Goal: Task Accomplishment & Management: Complete application form

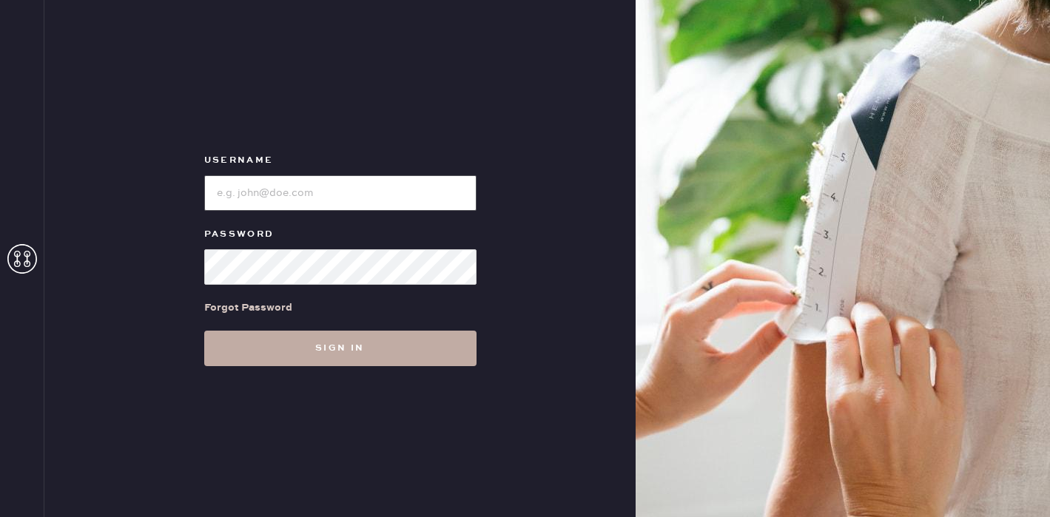
type input "reformationplatform"
click at [310, 346] on button "Sign in" at bounding box center [340, 349] width 272 height 36
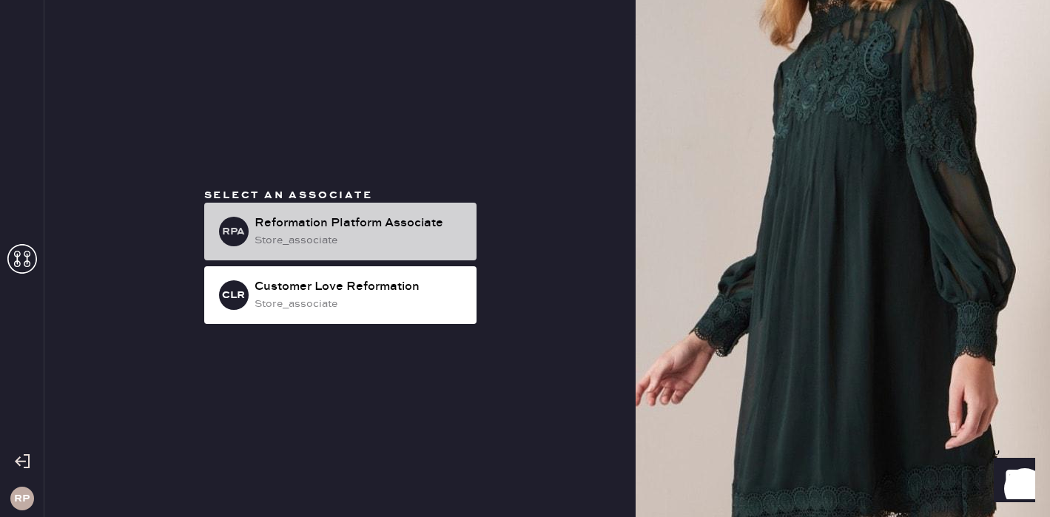
click at [350, 223] on div "Reformation Platform Associate" at bounding box center [360, 224] width 210 height 18
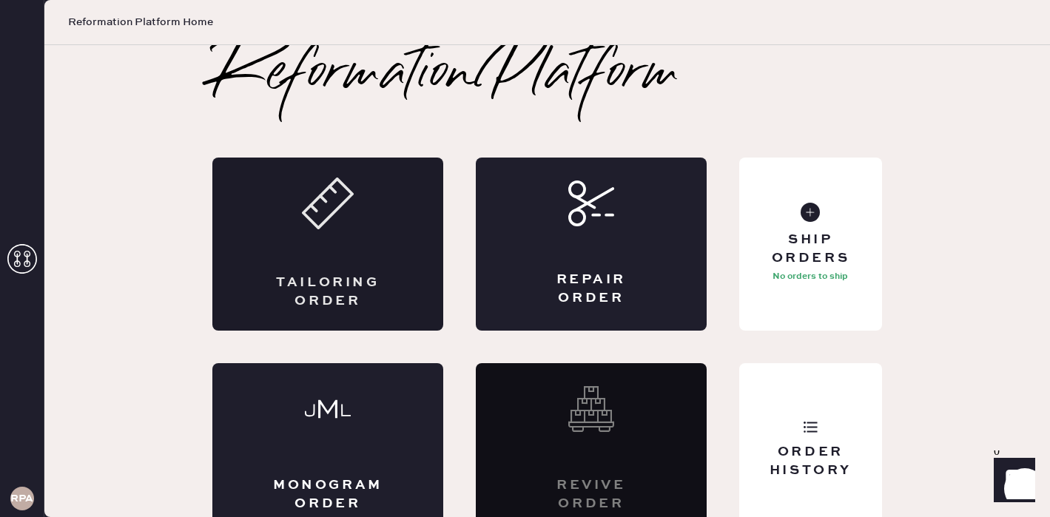
click at [398, 252] on div "Tailoring Order" at bounding box center [327, 244] width 231 height 173
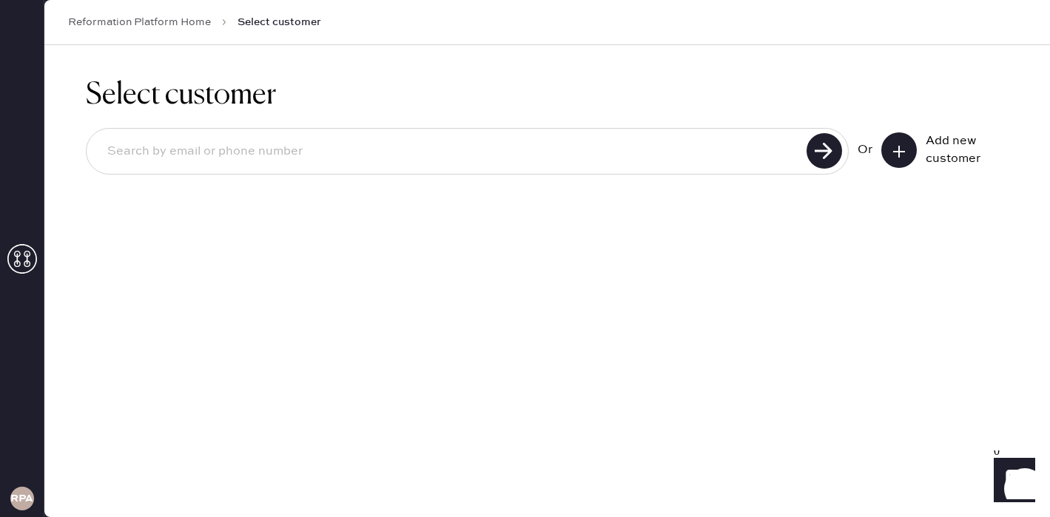
click at [661, 144] on input at bounding box center [448, 152] width 707 height 34
drag, startPoint x: 235, startPoint y: 152, endPoint x: 53, endPoint y: 149, distance: 181.4
click at [53, 149] on div "Select customer [EMAIL_ADDRESS][DOMAIN_NAME] Or Add new customer" at bounding box center [547, 135] width 1006 height 180
click at [810, 146] on use at bounding box center [825, 151] width 36 height 36
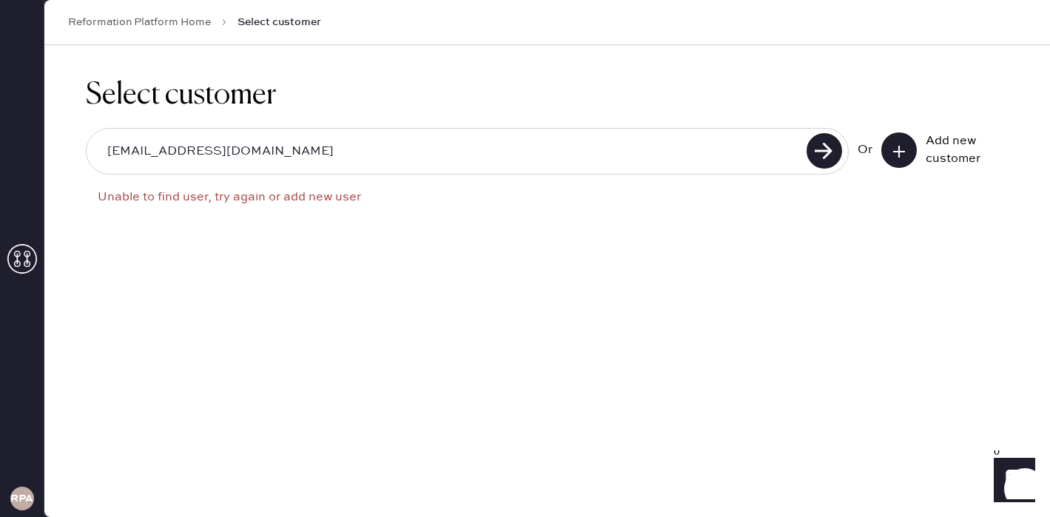
drag, startPoint x: 198, startPoint y: 155, endPoint x: 167, endPoint y: 153, distance: 31.1
click at [167, 154] on input "[EMAIL_ADDRESS][DOMAIN_NAME]" at bounding box center [448, 152] width 707 height 34
type input "[EMAIL_ADDRESS][DOMAIN_NAME]"
click at [838, 156] on use at bounding box center [825, 151] width 36 height 36
click at [447, 161] on input "[EMAIL_ADDRESS][DOMAIN_NAME]" at bounding box center [448, 152] width 707 height 34
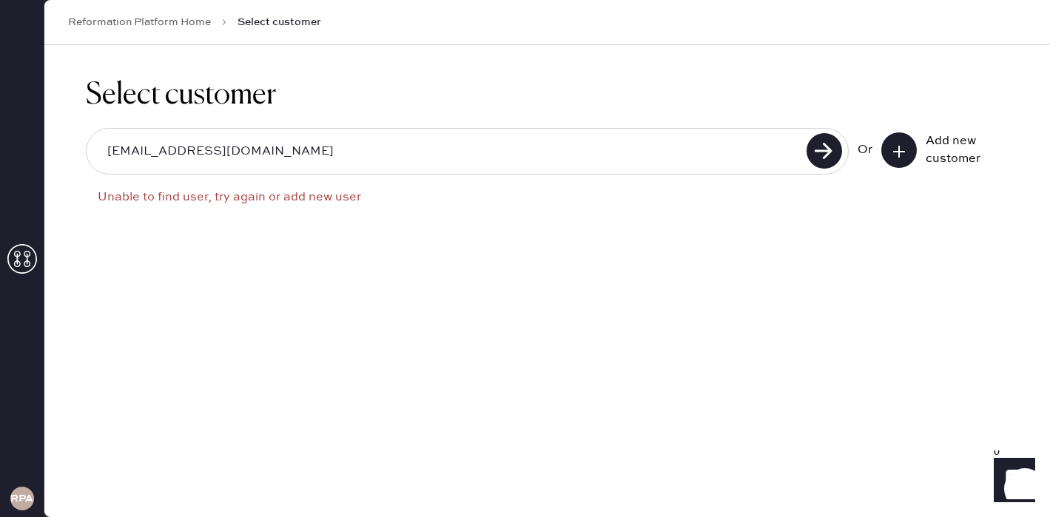
drag, startPoint x: 447, startPoint y: 161, endPoint x: 236, endPoint y: 148, distance: 211.3
click at [237, 148] on input "[EMAIL_ADDRESS][DOMAIN_NAME]" at bounding box center [448, 152] width 707 height 34
click at [236, 148] on input "[EMAIL_ADDRESS][DOMAIN_NAME]" at bounding box center [448, 152] width 707 height 34
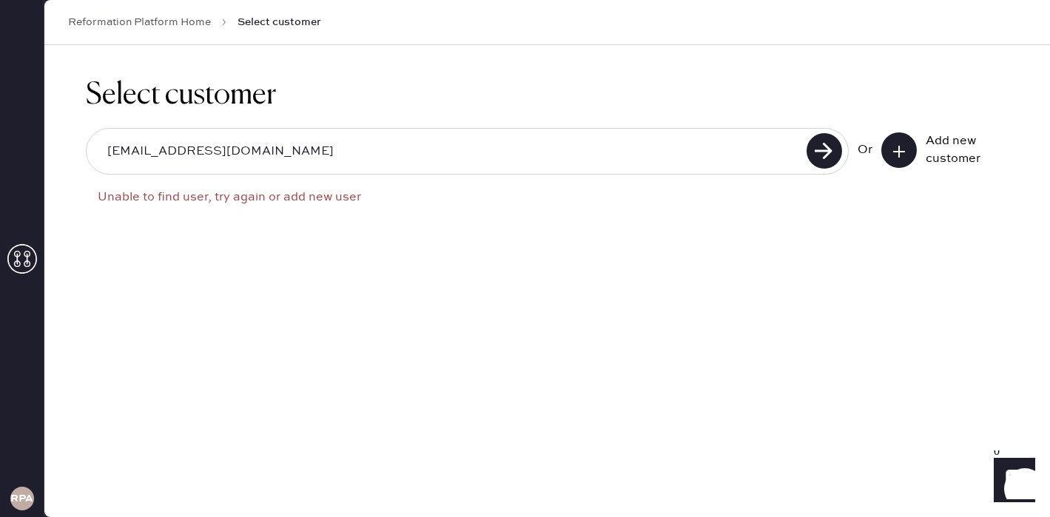
click at [907, 155] on button at bounding box center [899, 150] width 36 height 36
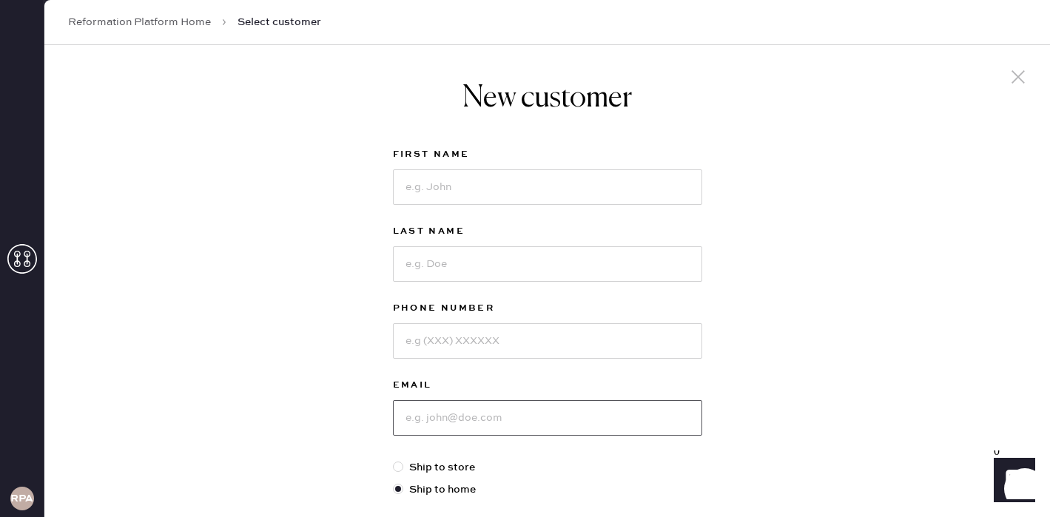
click at [452, 422] on input at bounding box center [547, 418] width 309 height 36
paste input "[EMAIL_ADDRESS][DOMAIN_NAME]"
type input "[EMAIL_ADDRESS][DOMAIN_NAME]"
click at [463, 348] on input at bounding box center [547, 341] width 309 height 36
click at [463, 187] on input at bounding box center [547, 187] width 309 height 36
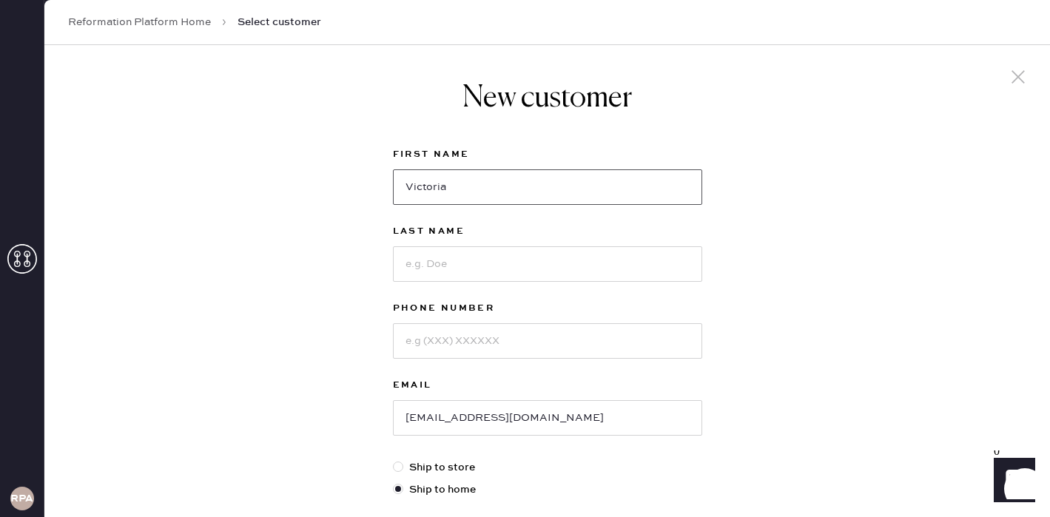
type input "Victoria"
click at [466, 256] on input at bounding box center [547, 264] width 309 height 36
type input "[PERSON_NAME]"
click at [507, 350] on input at bounding box center [547, 341] width 309 height 36
type input "2064464998"
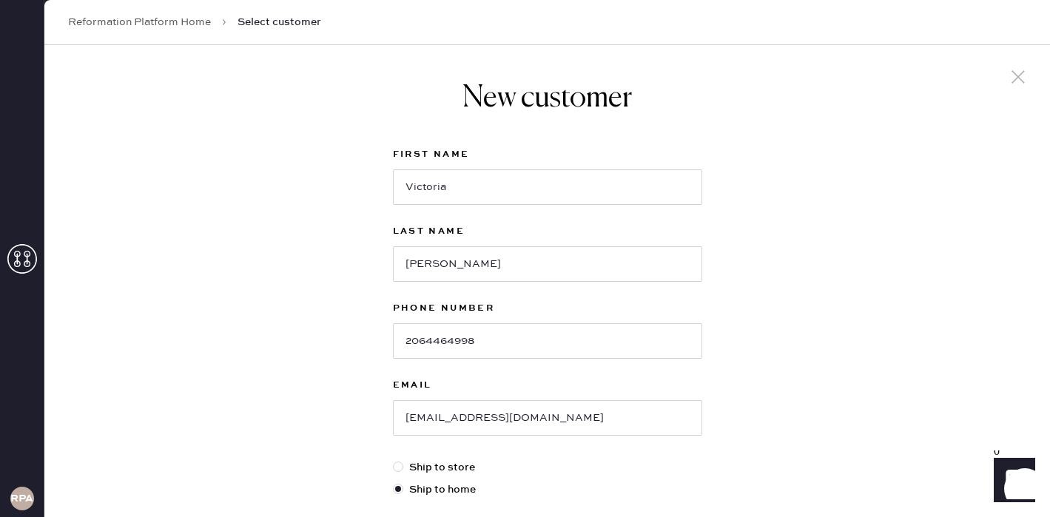
click at [338, 330] on div "New customer First Name [PERSON_NAME] Last Name [PERSON_NAME] Phone Number [PHO…" at bounding box center [547, 504] width 1006 height 918
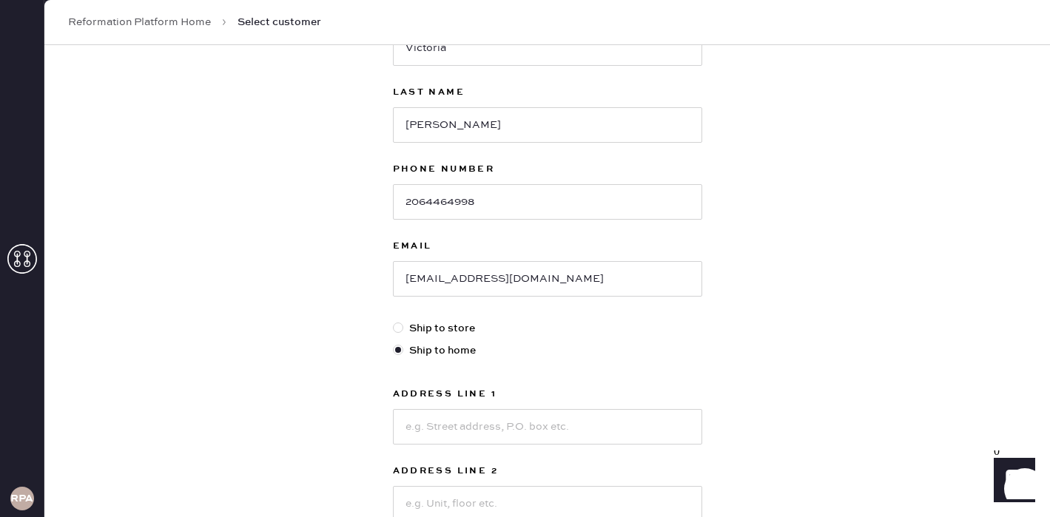
scroll to position [140, 0]
click at [465, 425] on input at bounding box center [547, 427] width 309 height 36
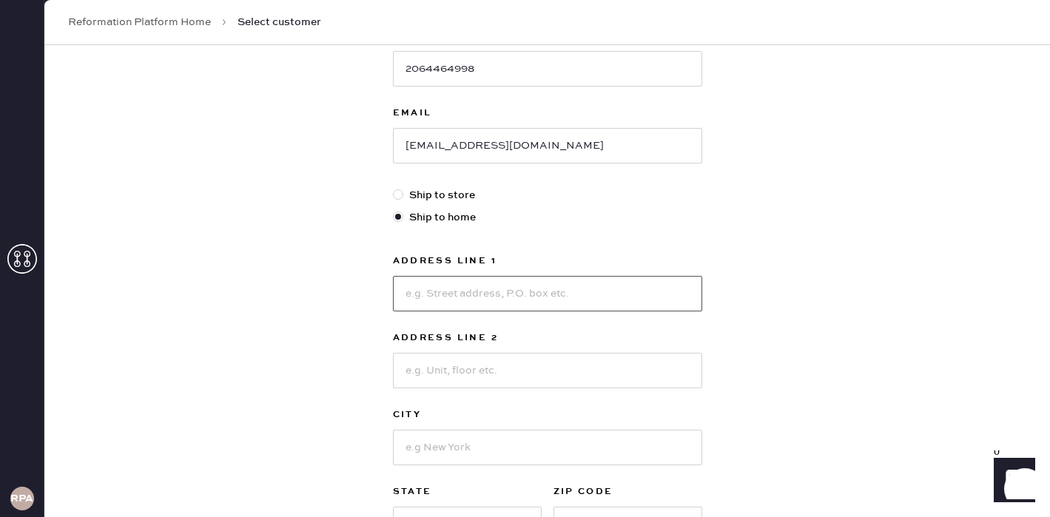
scroll to position [424, 0]
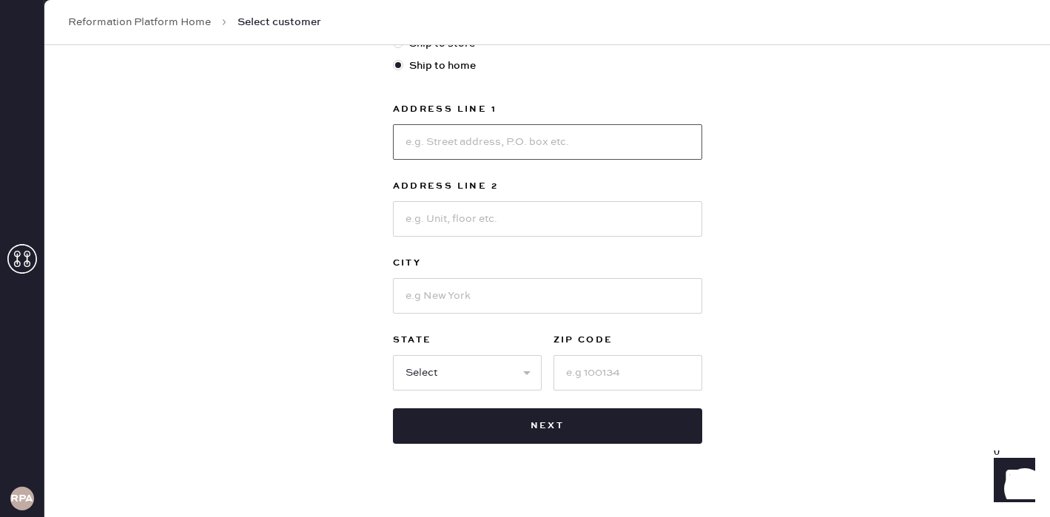
click at [483, 144] on input at bounding box center [547, 142] width 309 height 36
type input "[STREET_ADDRESS][PERSON_NAME]"
click at [444, 303] on input at bounding box center [547, 296] width 309 height 36
type input "[GEOGRAPHIC_DATA]"
click at [467, 378] on select "Select AK AL AR AZ CA CO CT [GEOGRAPHIC_DATA] DE FL [GEOGRAPHIC_DATA] HI [GEOGR…" at bounding box center [467, 373] width 149 height 36
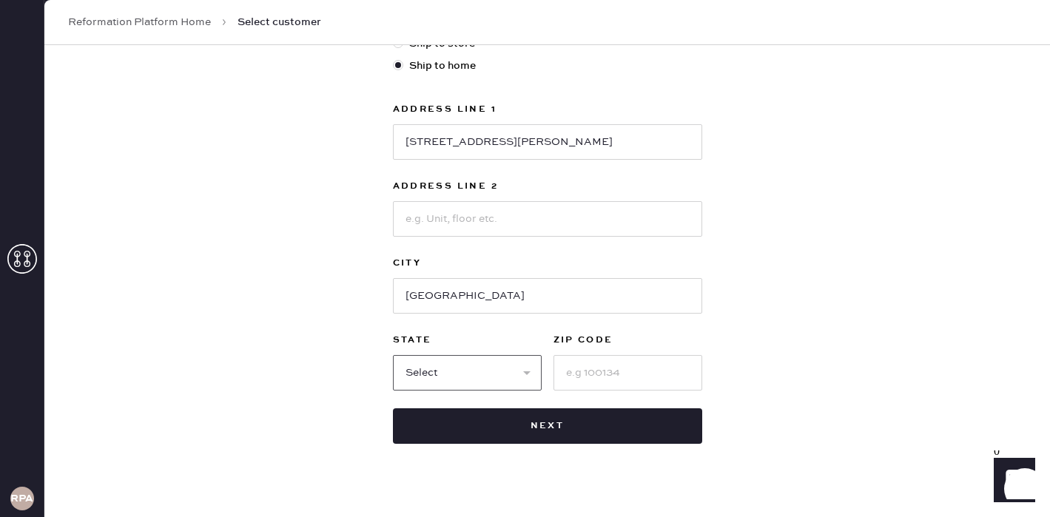
select select "CA"
click at [393, 355] on select "Select AK AL AR AZ CA CO CT [GEOGRAPHIC_DATA] DE FL [GEOGRAPHIC_DATA] HI [GEOGR…" at bounding box center [467, 373] width 149 height 36
click at [599, 371] on input at bounding box center [628, 373] width 149 height 36
type input "90034"
click at [537, 220] on input at bounding box center [547, 219] width 309 height 36
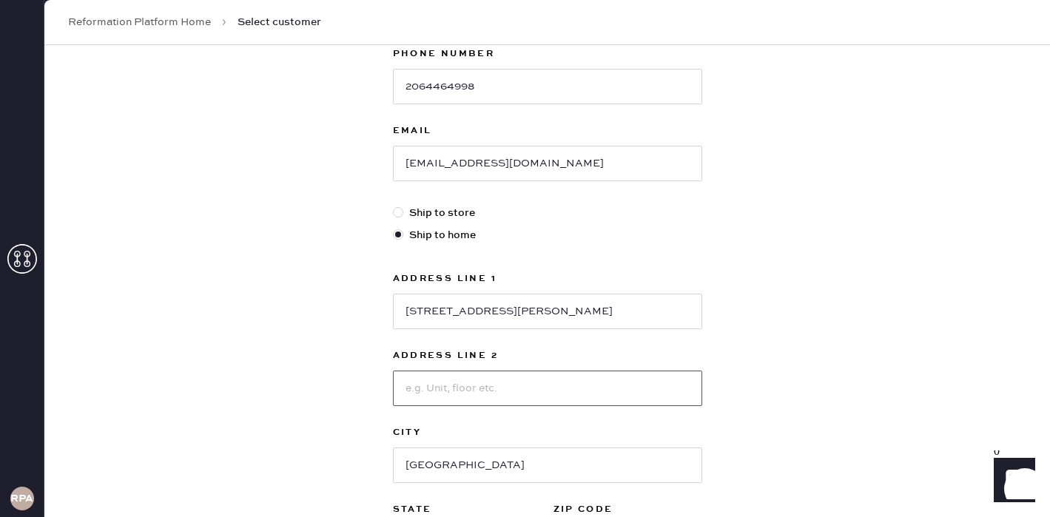
scroll to position [178, 0]
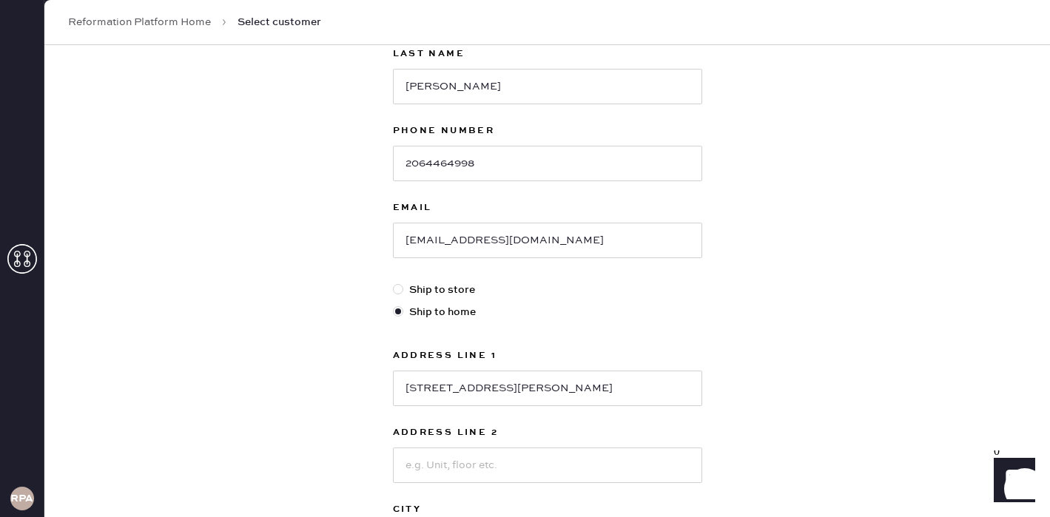
click at [809, 253] on div "New customer First Name [PERSON_NAME] Last Name [PERSON_NAME] Phone Number [PHO…" at bounding box center [547, 327] width 1006 height 918
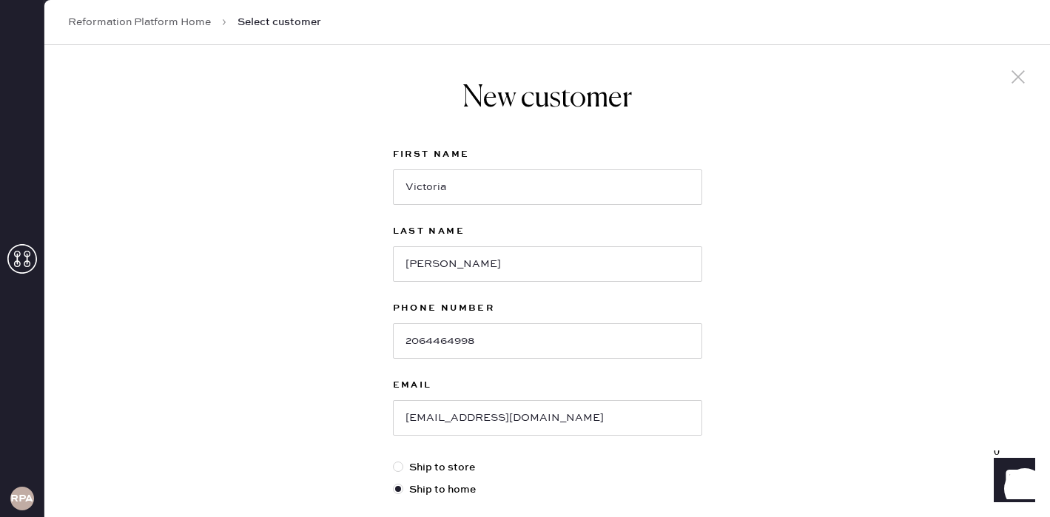
scroll to position [446, 0]
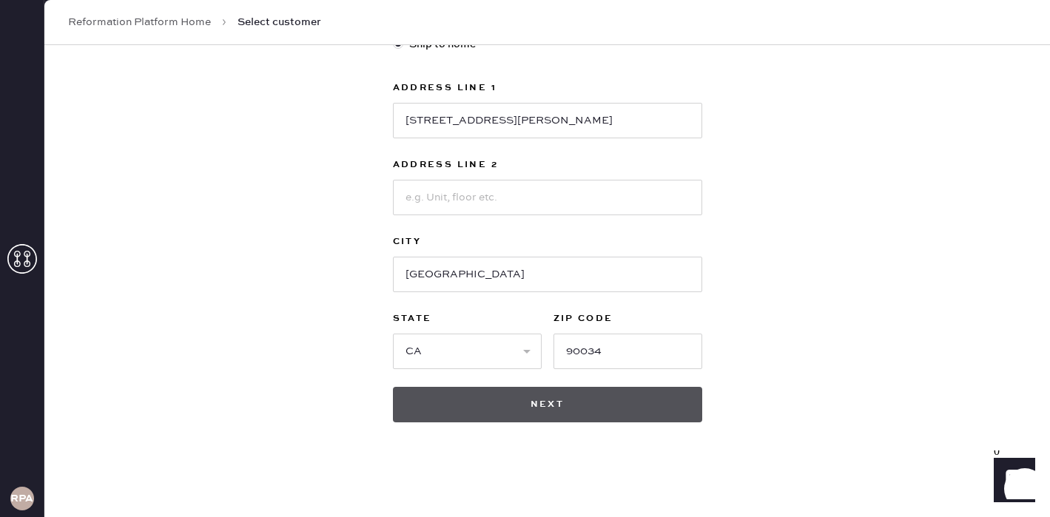
click at [596, 420] on button "Next" at bounding box center [547, 405] width 309 height 36
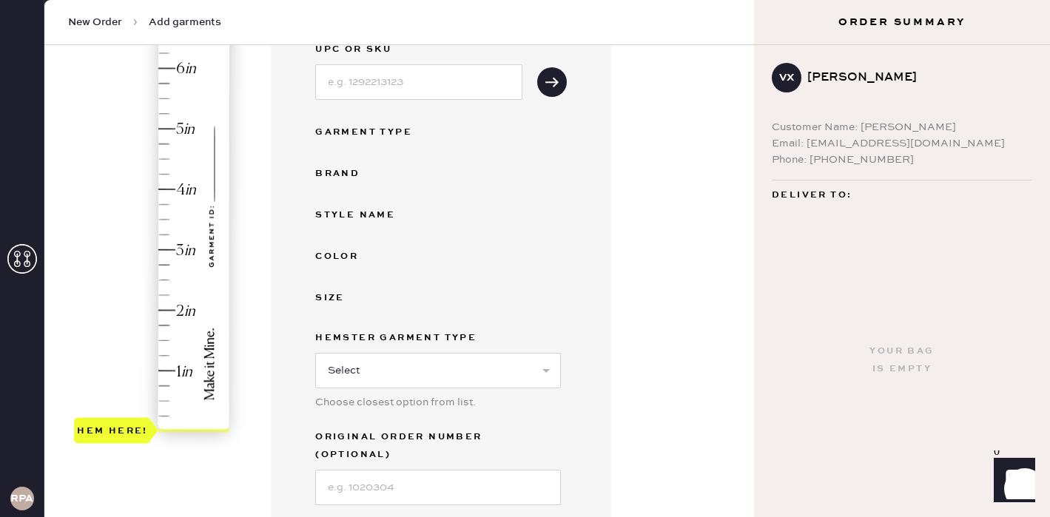
scroll to position [515, 0]
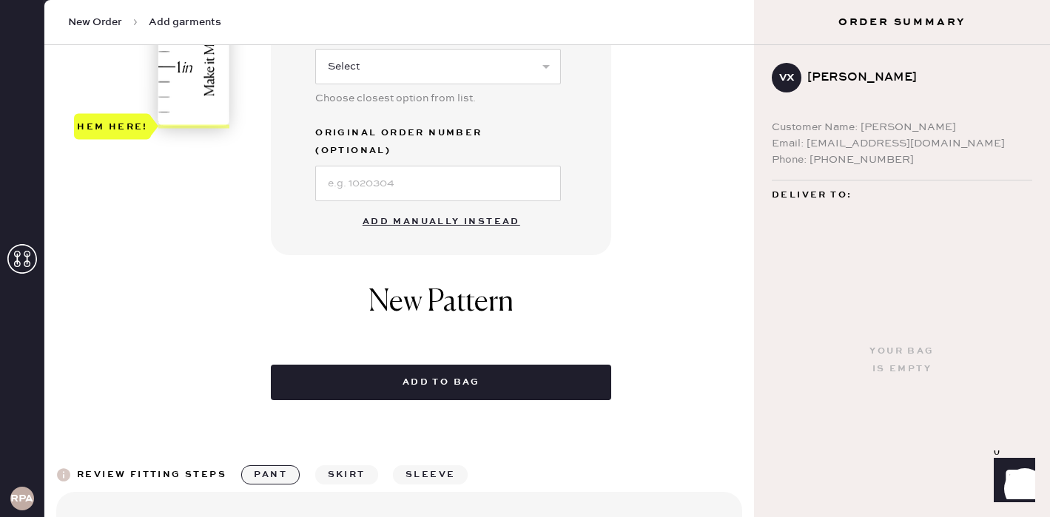
click at [454, 207] on button "Add manually instead" at bounding box center [441, 222] width 175 height 30
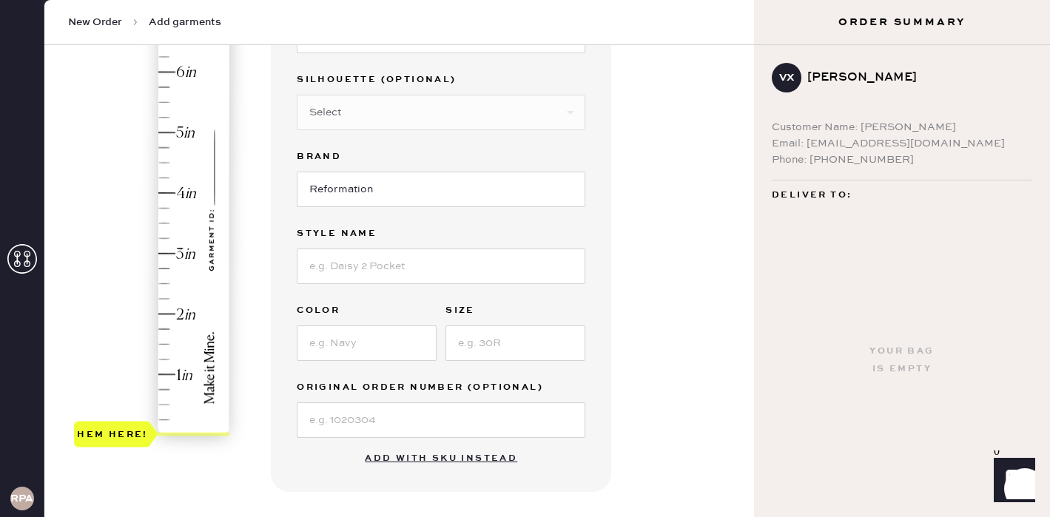
scroll to position [30, 0]
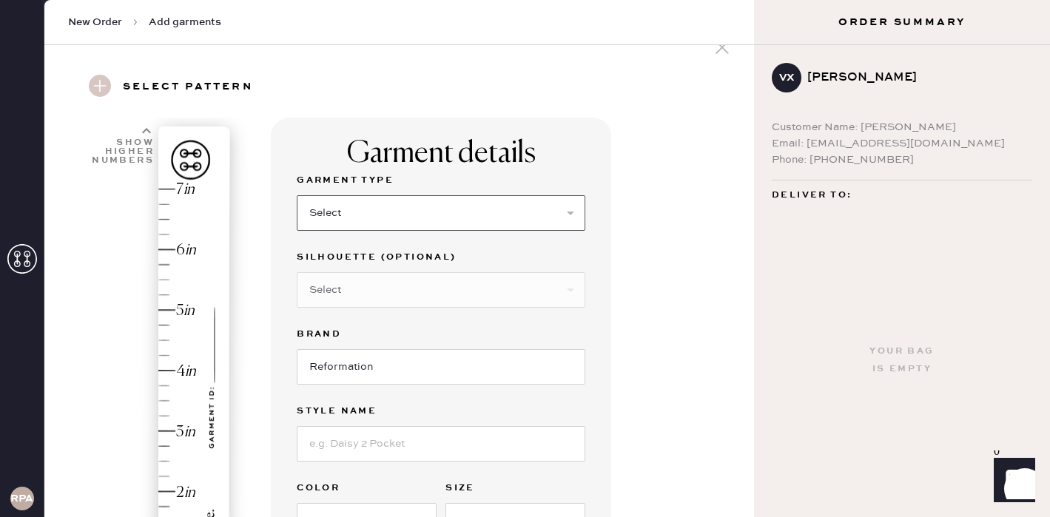
click at [377, 222] on select "Select Basic Skirt Jeans Leggings Pants Shorts Basic Sleeved Dress Basic Sleeve…" at bounding box center [441, 213] width 289 height 36
select select "4"
click at [297, 195] on select "Select Basic Skirt Jeans Leggings Pants Shorts Basic Sleeved Dress Basic Sleeve…" at bounding box center [441, 213] width 289 height 36
click at [358, 282] on select "Select Joggers Shorts Cropped Flare Boot Cut Straight Skinny Other" at bounding box center [441, 290] width 289 height 36
click at [297, 272] on select "Select Joggers Shorts Cropped Flare Boot Cut Straight Skinny Other" at bounding box center [441, 290] width 289 height 36
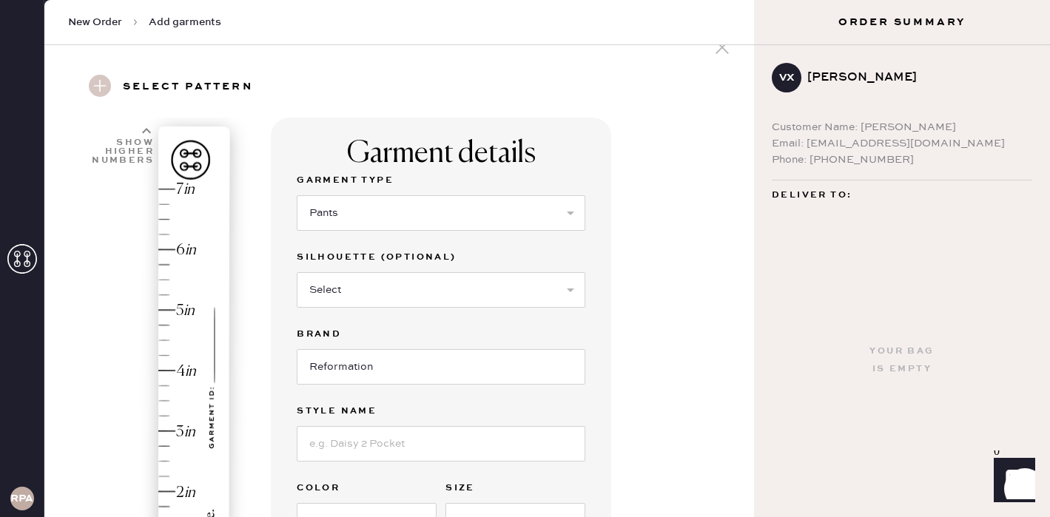
click at [357, 258] on label "Silhouette (optional)" at bounding box center [441, 258] width 289 height 18
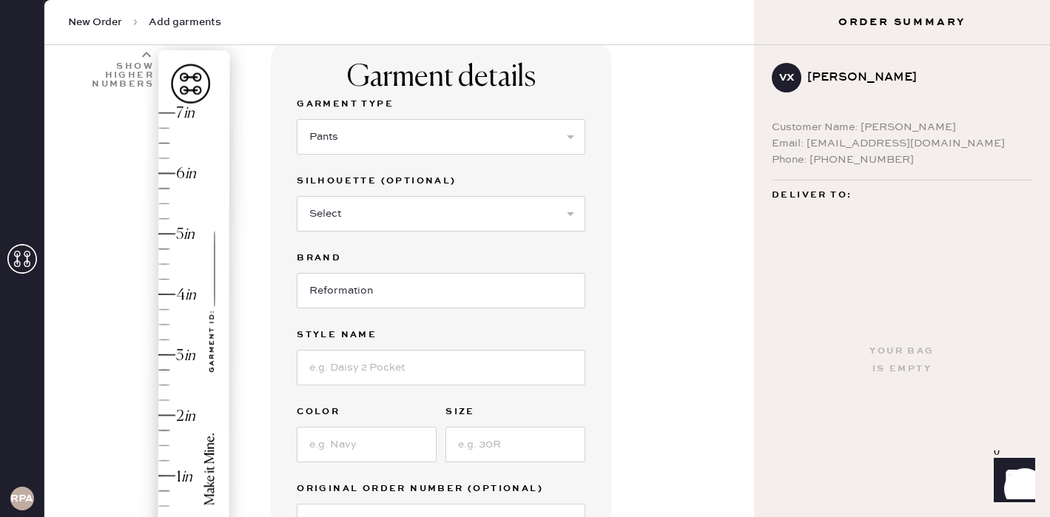
scroll to position [108, 0]
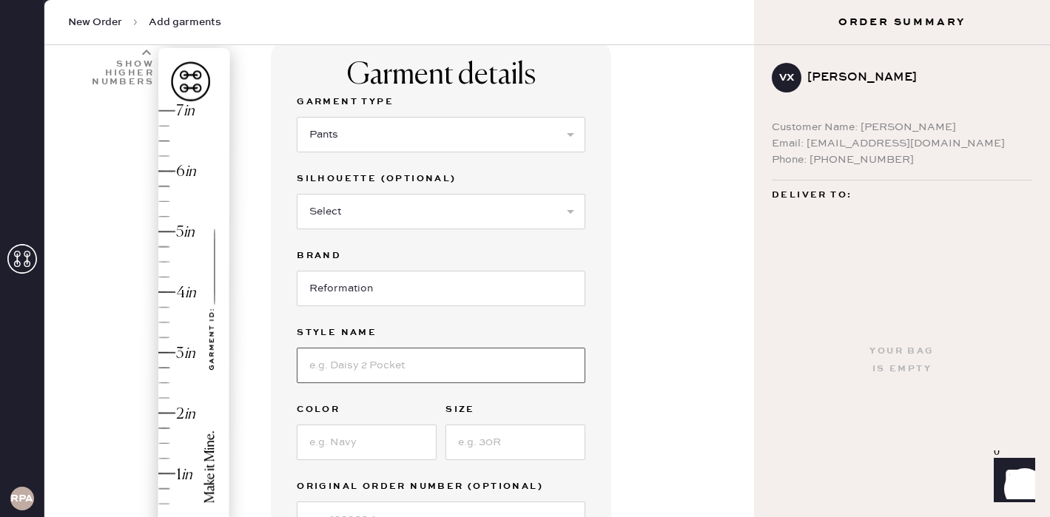
click at [351, 353] on input at bounding box center [441, 366] width 289 height 36
type input "Vida"
click at [265, 402] on div "1 in 2 in 3 in 4 in 5 in 6 in 7 in Show higher numbers Show lower numbers Hem h…" at bounding box center [399, 459] width 686 height 841
click at [349, 449] on input at bounding box center [367, 443] width 140 height 36
click at [323, 446] on input "Potch Black" at bounding box center [367, 443] width 140 height 36
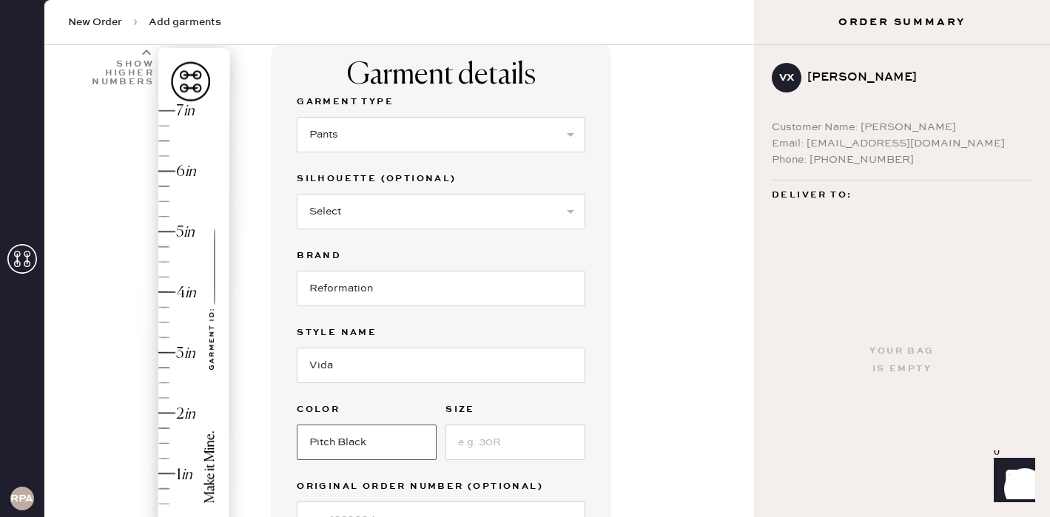
type input "Pitch Black"
click at [500, 443] on input at bounding box center [516, 443] width 140 height 36
click at [488, 445] on input "0" at bounding box center [516, 443] width 140 height 36
type input "0"
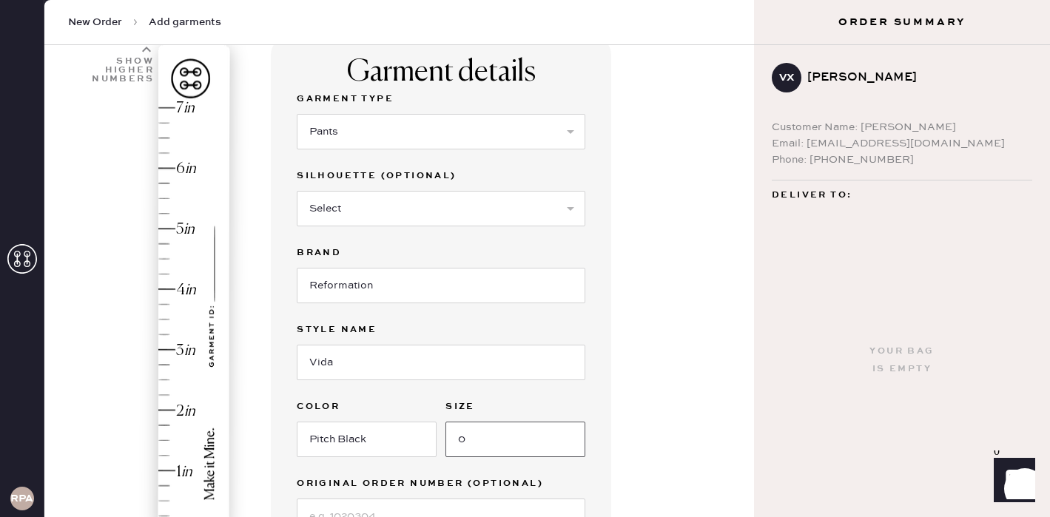
type input "0"
click at [657, 393] on div "Garment details Garment Type Select Basic Skirt Jeans Leggings Pants Shorts Bas…" at bounding box center [506, 456] width 471 height 841
click at [423, 209] on select "Select Joggers Shorts Cropped Flare Boot Cut Straight Skinny Other" at bounding box center [441, 209] width 289 height 36
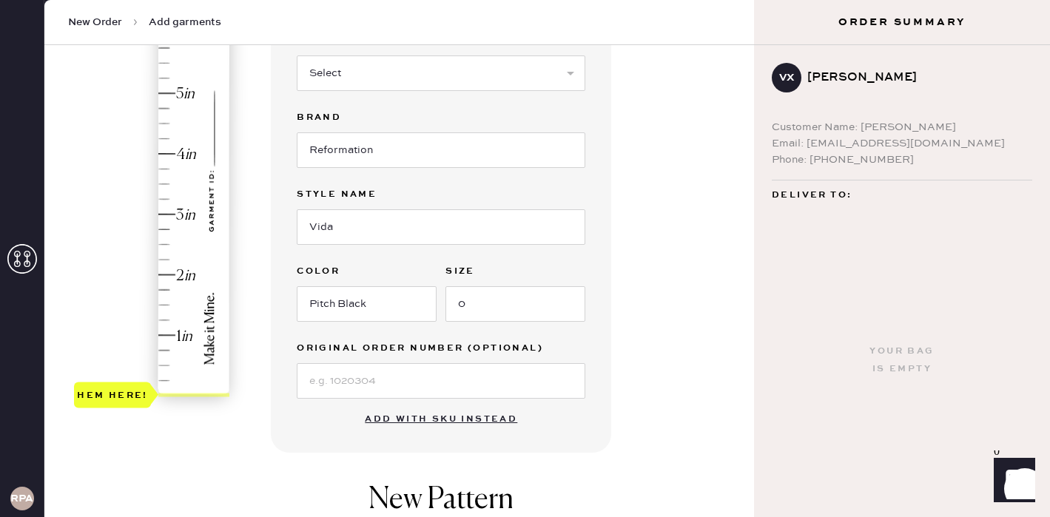
type input "2"
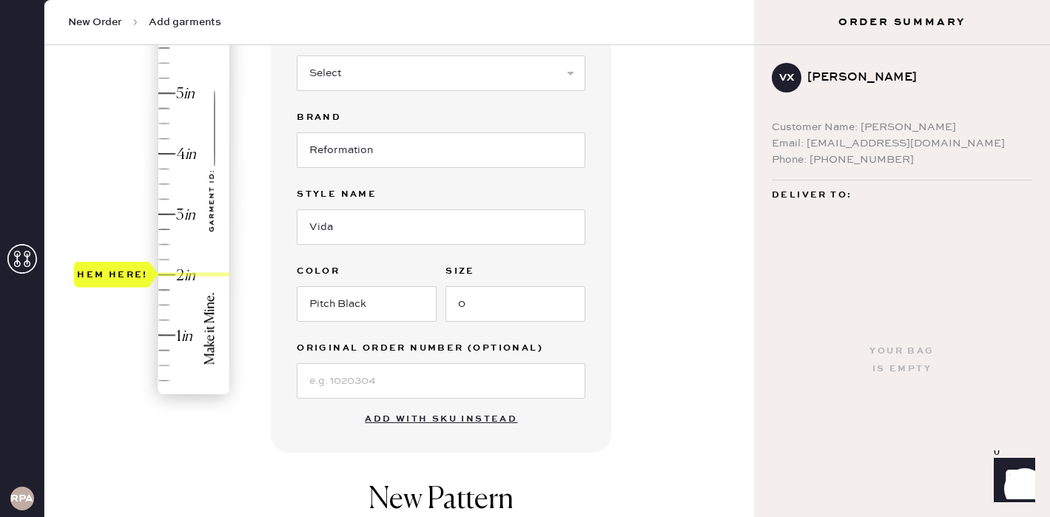
click at [166, 276] on div "Hem here!" at bounding box center [153, 184] width 158 height 437
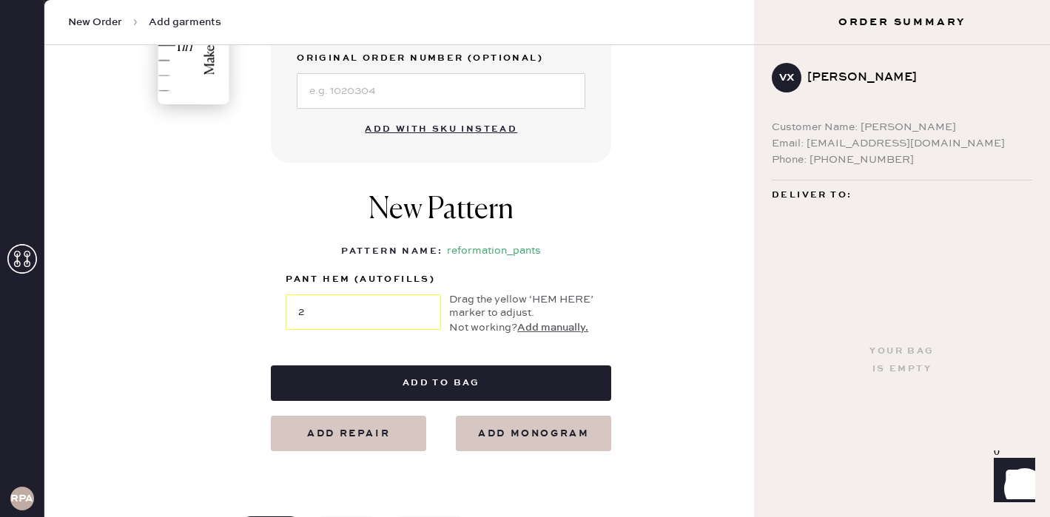
scroll to position [539, 0]
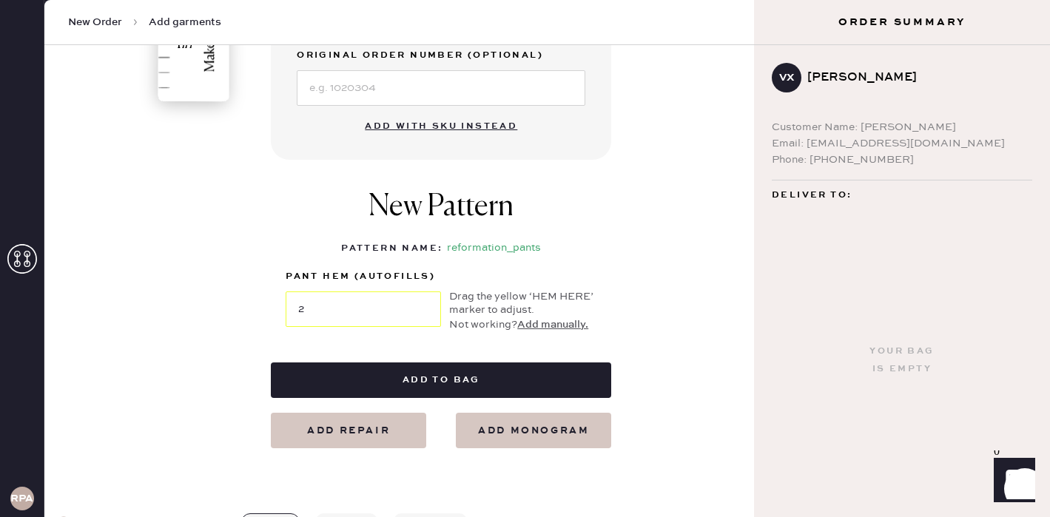
click at [678, 295] on div "Garment details Garment Type Select Basic Skirt Jeans Leggings Pants Shorts Bas…" at bounding box center [506, 28] width 471 height 841
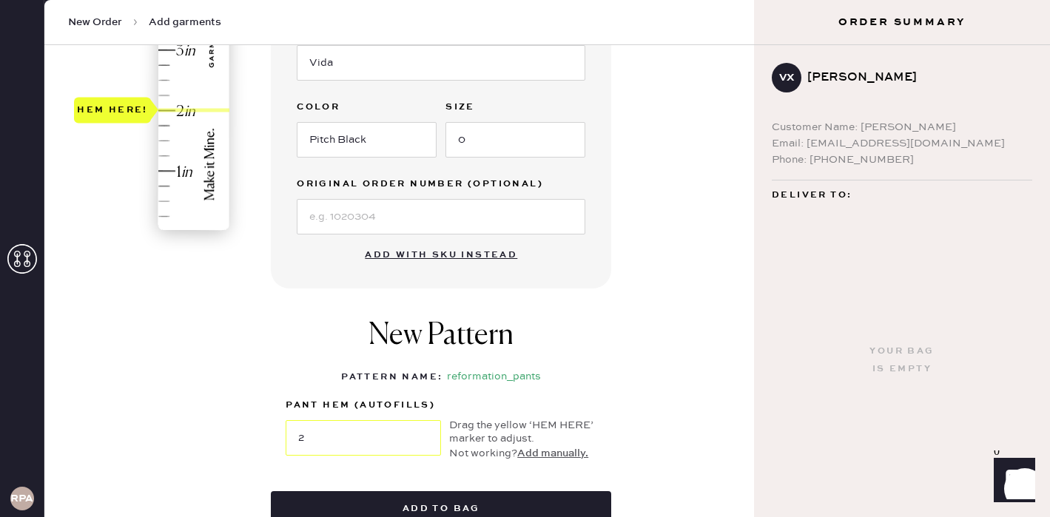
scroll to position [400, 0]
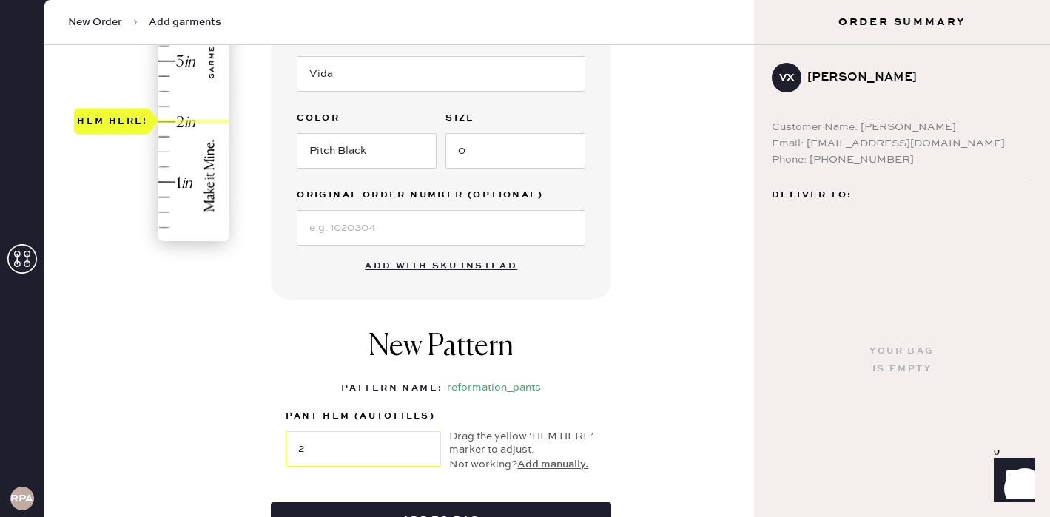
click at [726, 218] on div "Garment details Garment Type Select Basic Skirt Jeans Leggings Pants Shorts Bas…" at bounding box center [506, 168] width 471 height 841
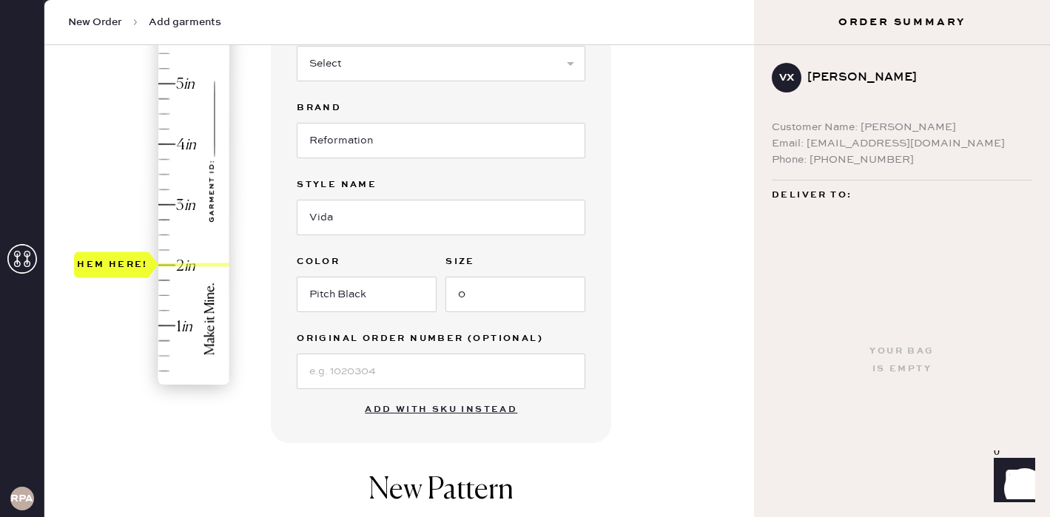
scroll to position [257, 0]
click at [692, 272] on div "Garment details Garment Type Select Basic Skirt Jeans Leggings Pants Shorts Bas…" at bounding box center [506, 310] width 471 height 841
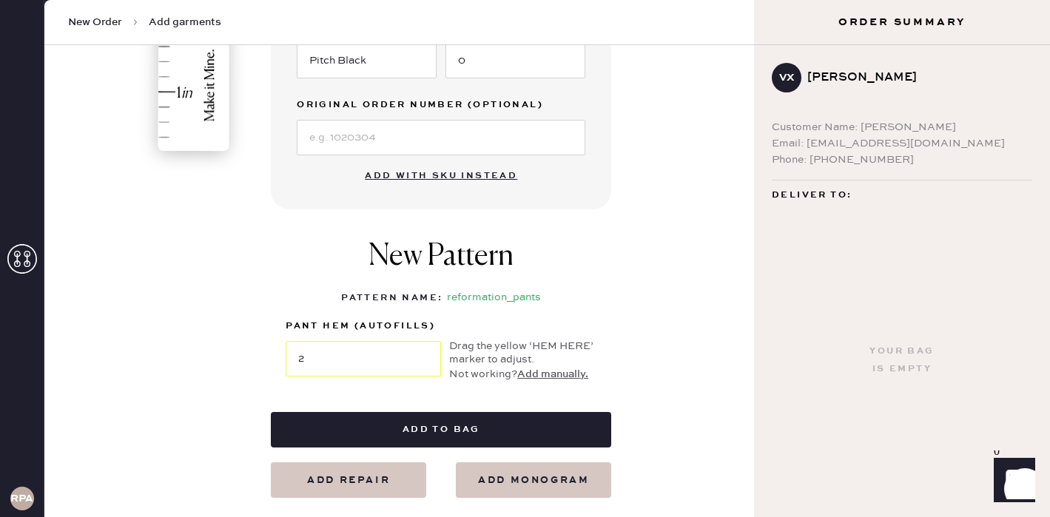
scroll to position [491, 0]
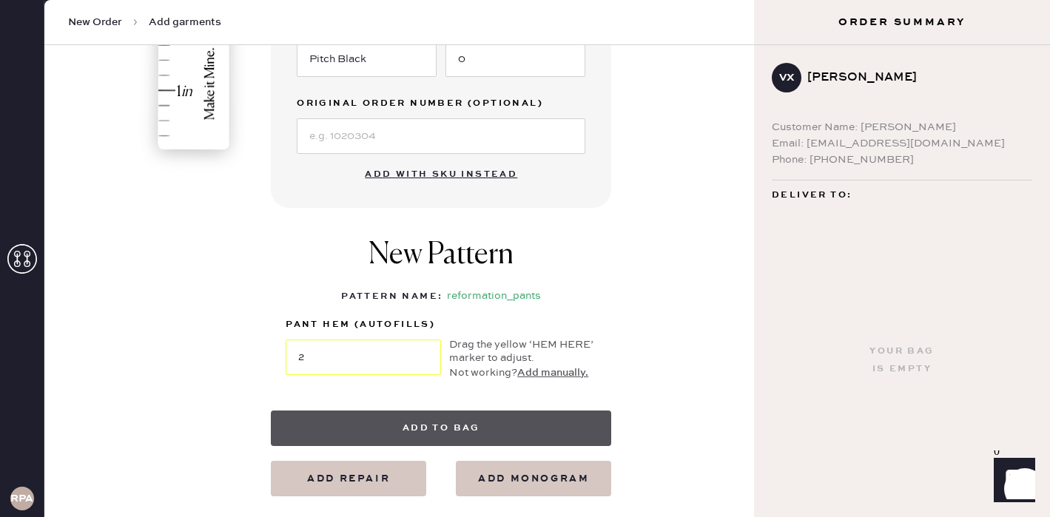
click at [435, 424] on button "Add to bag" at bounding box center [441, 429] width 340 height 36
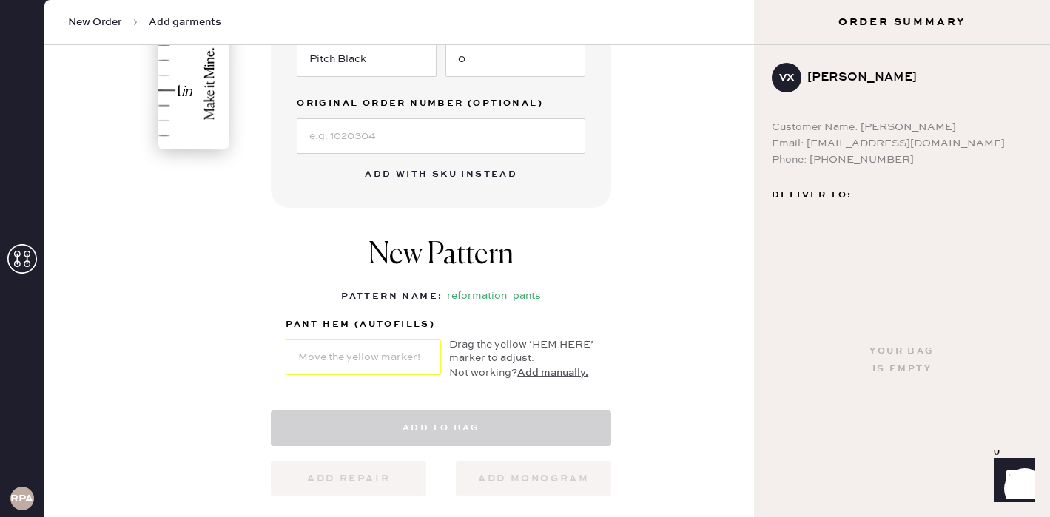
select select "4"
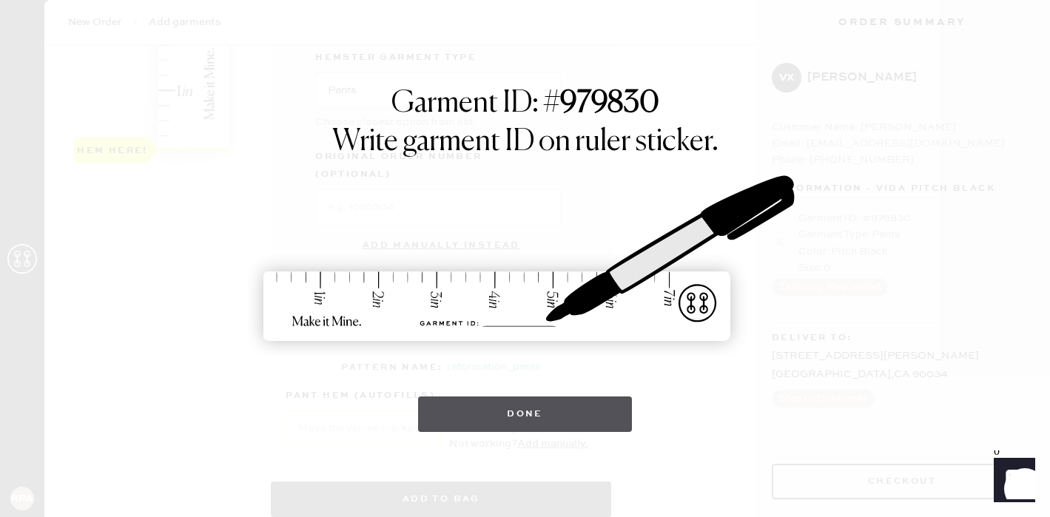
click at [512, 418] on button "Done" at bounding box center [525, 415] width 214 height 36
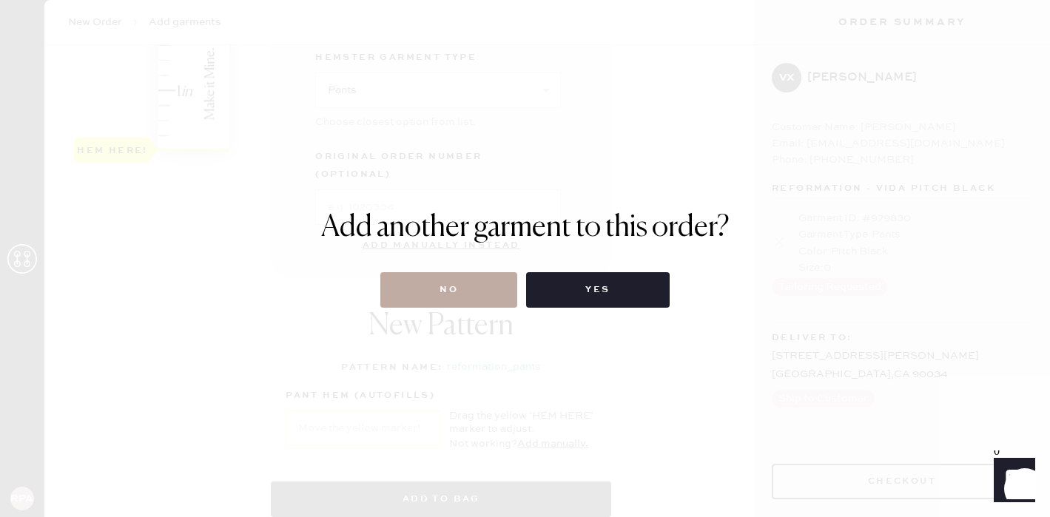
click at [451, 292] on button "No" at bounding box center [448, 290] width 137 height 36
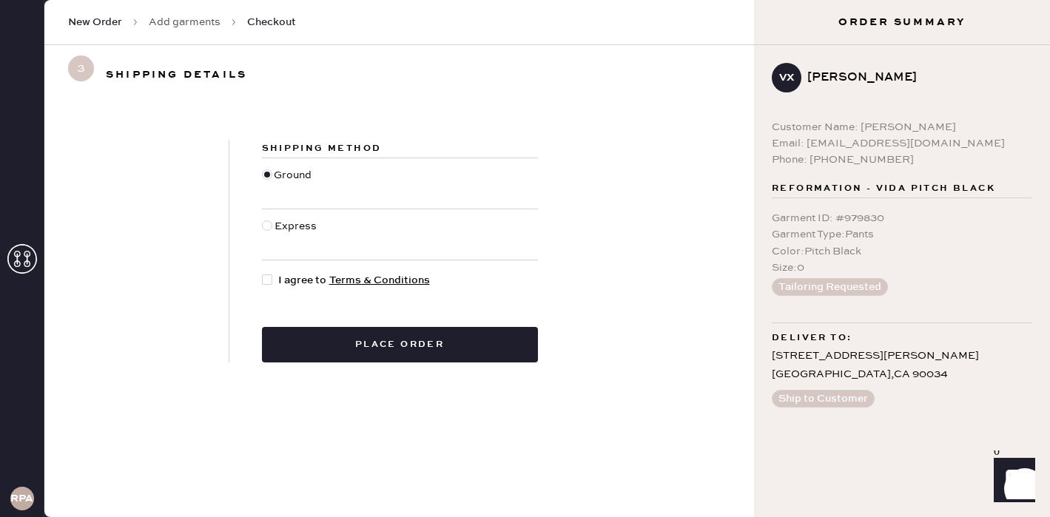
click at [289, 262] on div "Shipping Method Ground Express I agree to Terms & Conditions Place order" at bounding box center [399, 251] width 341 height 223
click at [286, 272] on span "I agree to Terms & Conditions" at bounding box center [354, 280] width 152 height 16
click at [263, 272] on input "I agree to Terms & Conditions" at bounding box center [262, 272] width 1 height 1
checkbox input "true"
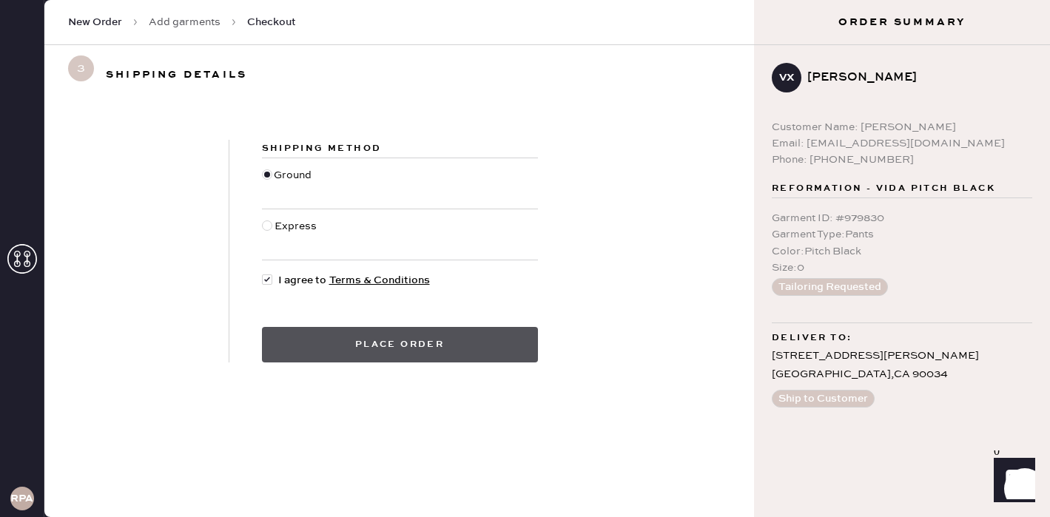
click at [365, 345] on button "Place order" at bounding box center [400, 345] width 276 height 36
